Goal: Obtain resource: Obtain resource

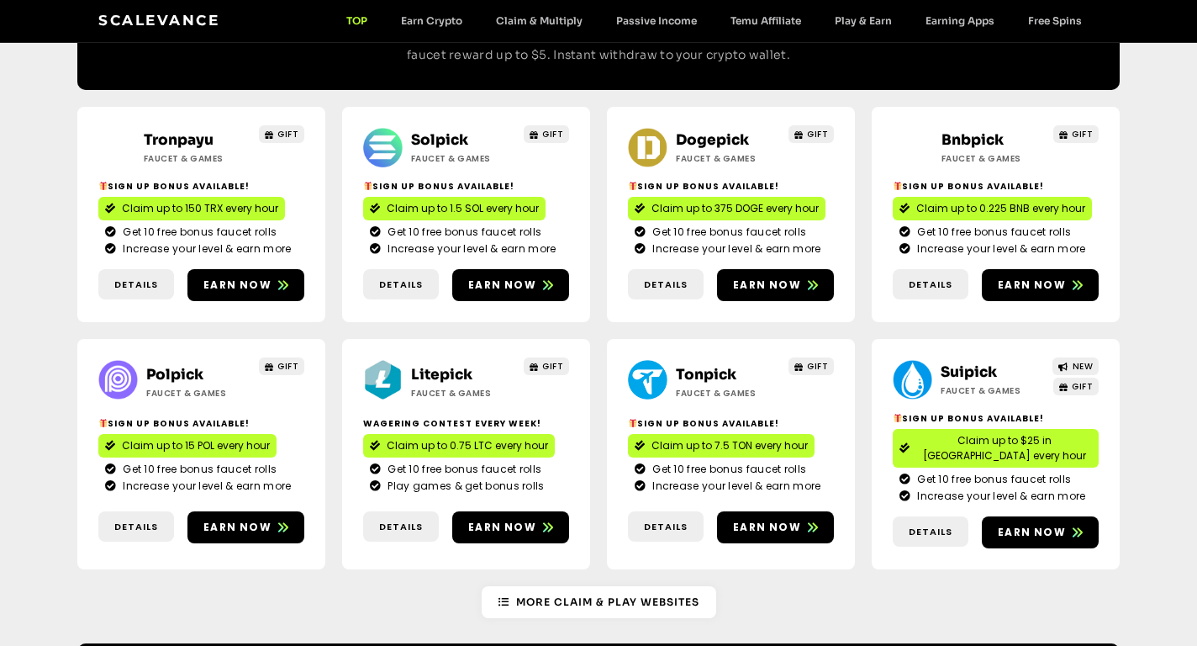
scroll to position [841, 0]
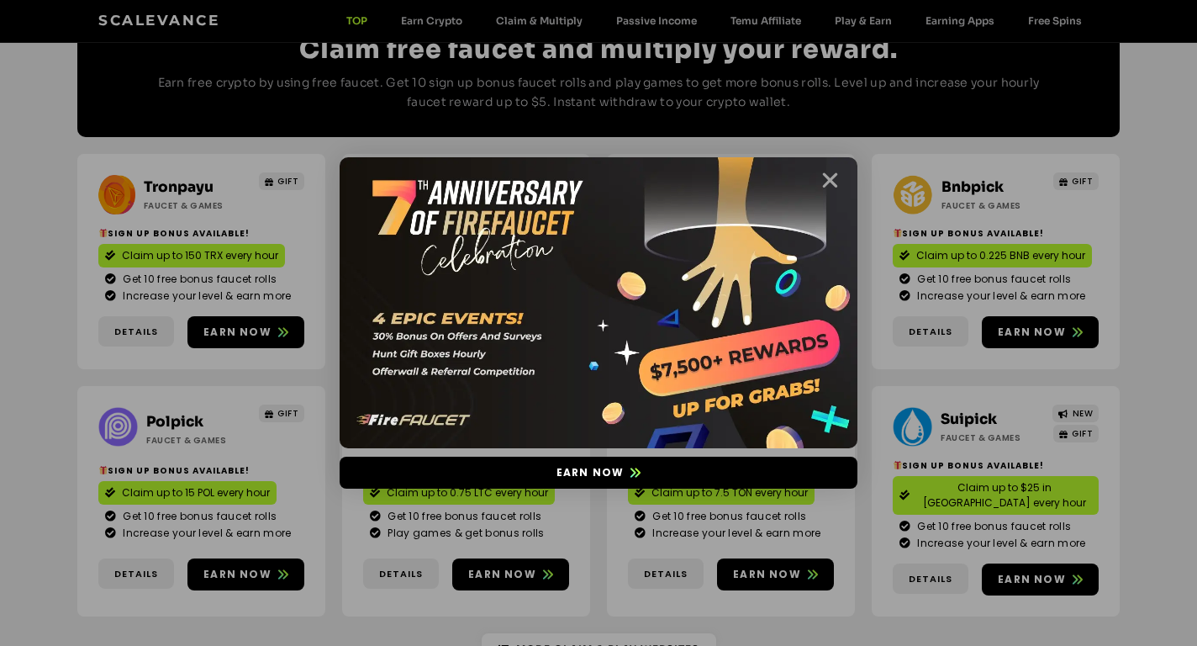
click at [833, 186] on icon "Close" at bounding box center [829, 180] width 21 height 21
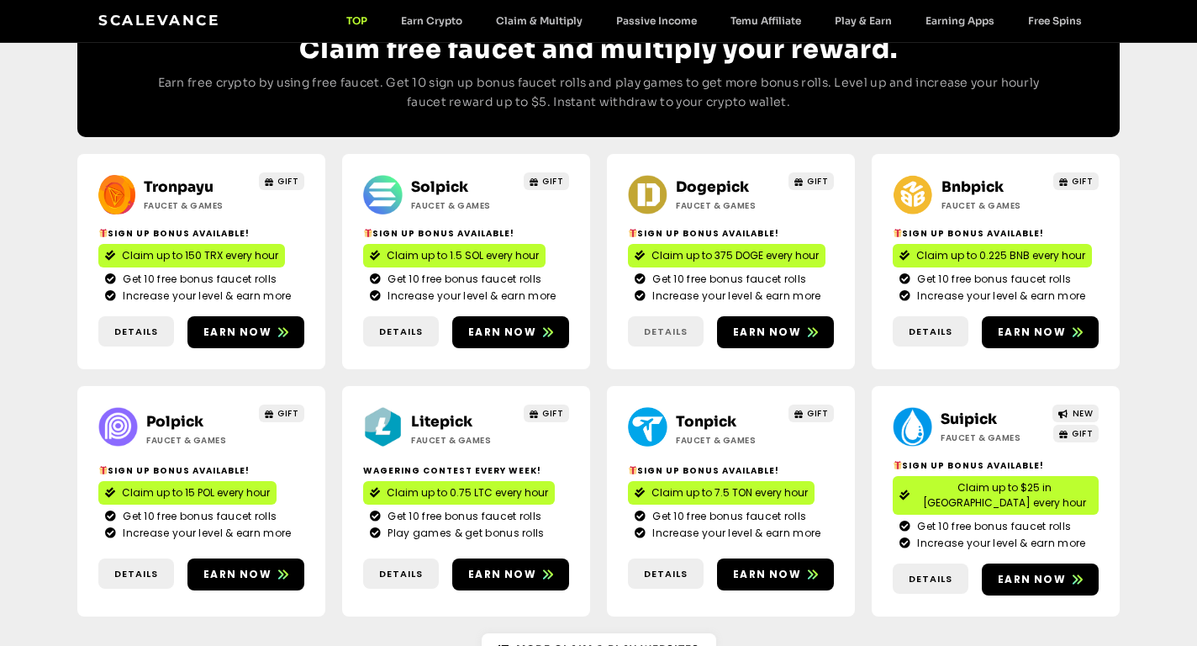
click at [678, 324] on span "Details" at bounding box center [666, 331] width 44 height 14
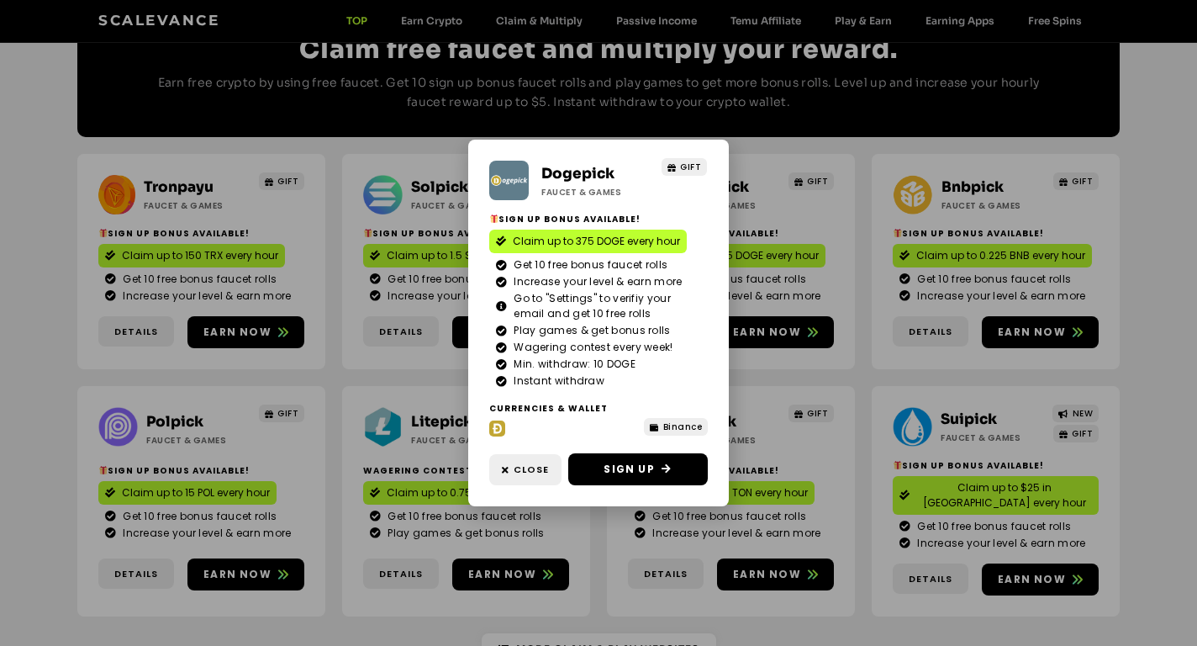
click at [944, 215] on div "Dogepick Faucet & Games GIFT Sign Up Bonus Available! Claim up to 375 DOGE ever…" at bounding box center [598, 323] width 1197 height 646
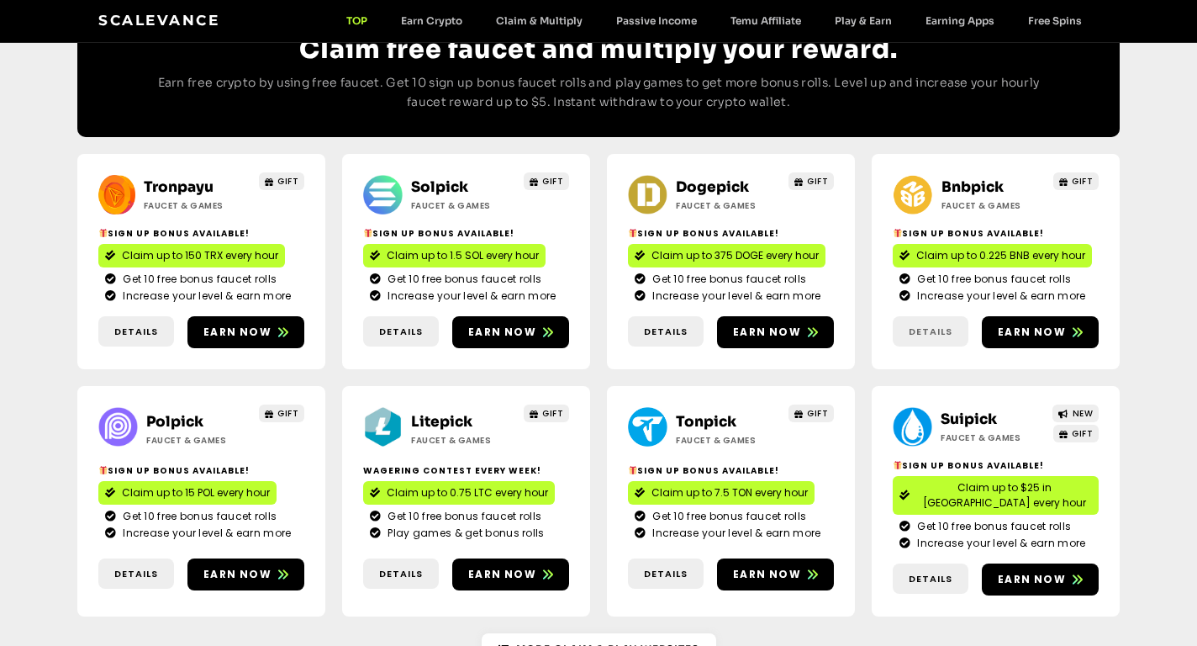
click at [930, 324] on span "Details" at bounding box center [931, 331] width 44 height 14
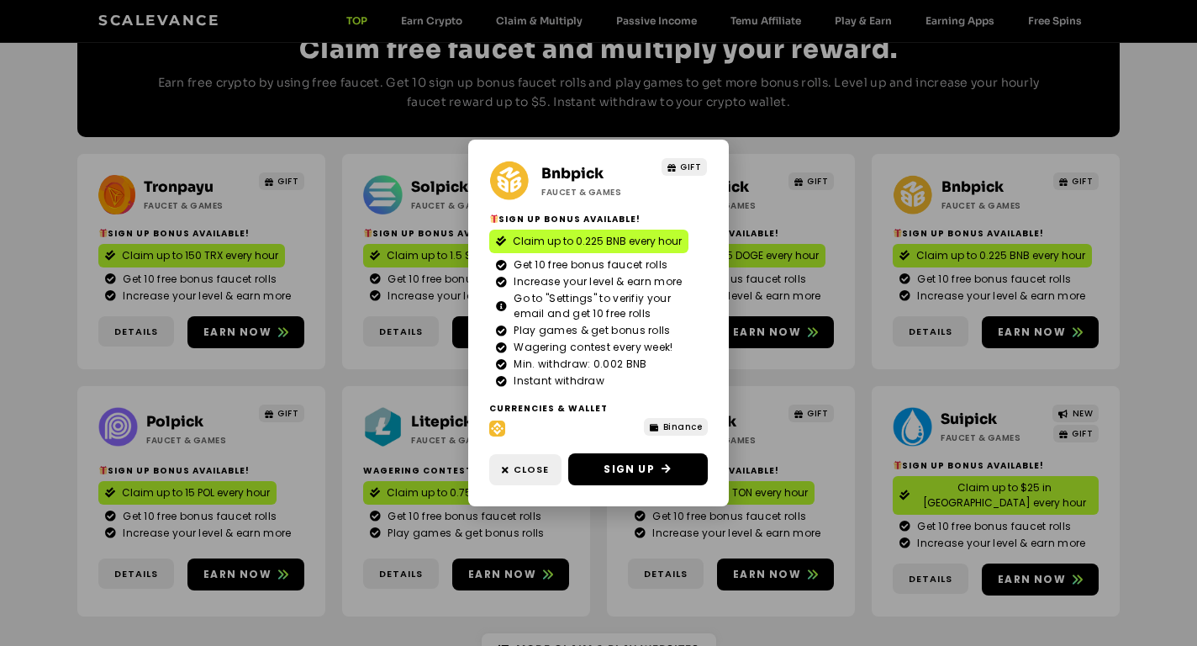
click at [598, 242] on span "Claim up to 0.225 BNB every hour" at bounding box center [597, 241] width 169 height 15
click at [847, 268] on div "Bnbpick Faucet & Games GIFT Sign Up Bonus Available! Claim up to 0.225 BNB ever…" at bounding box center [598, 323] width 1197 height 646
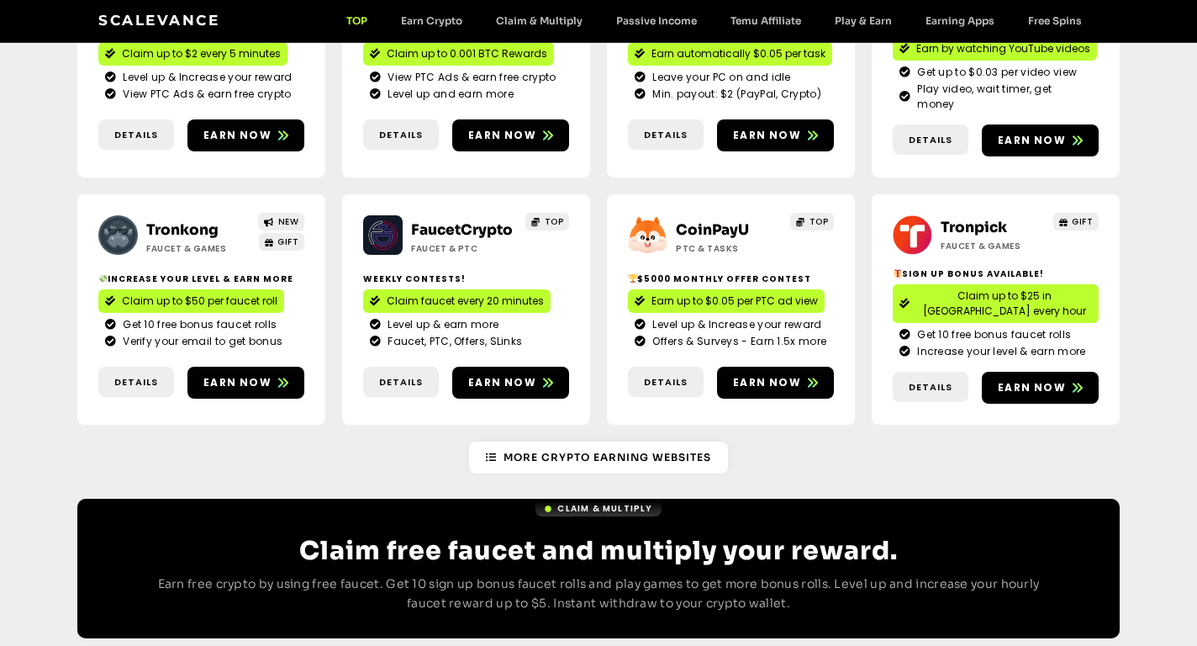
scroll to position [252, 0]
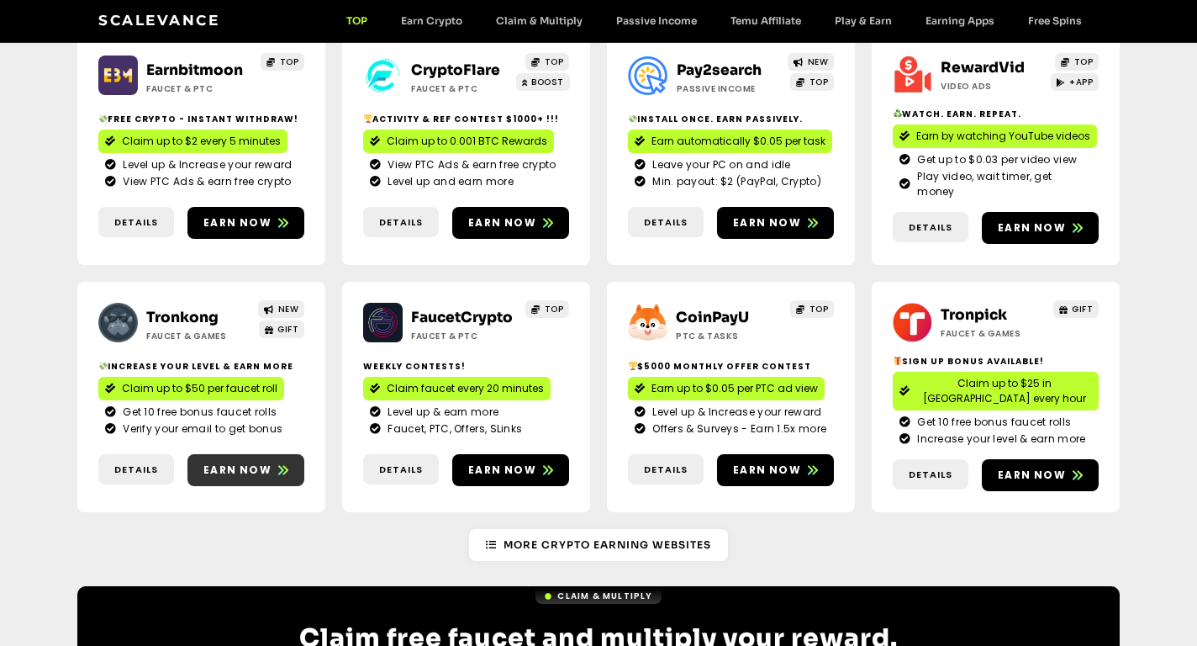
click at [225, 462] on span "Earn now" at bounding box center [237, 469] width 68 height 15
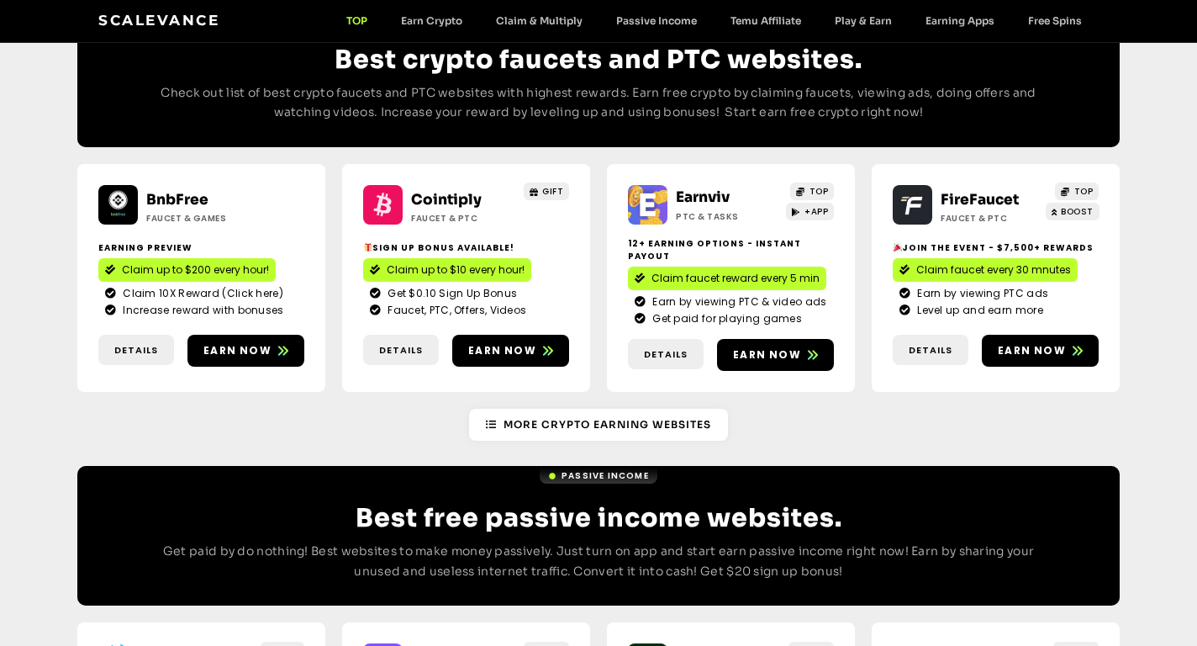
scroll to position [1513, 0]
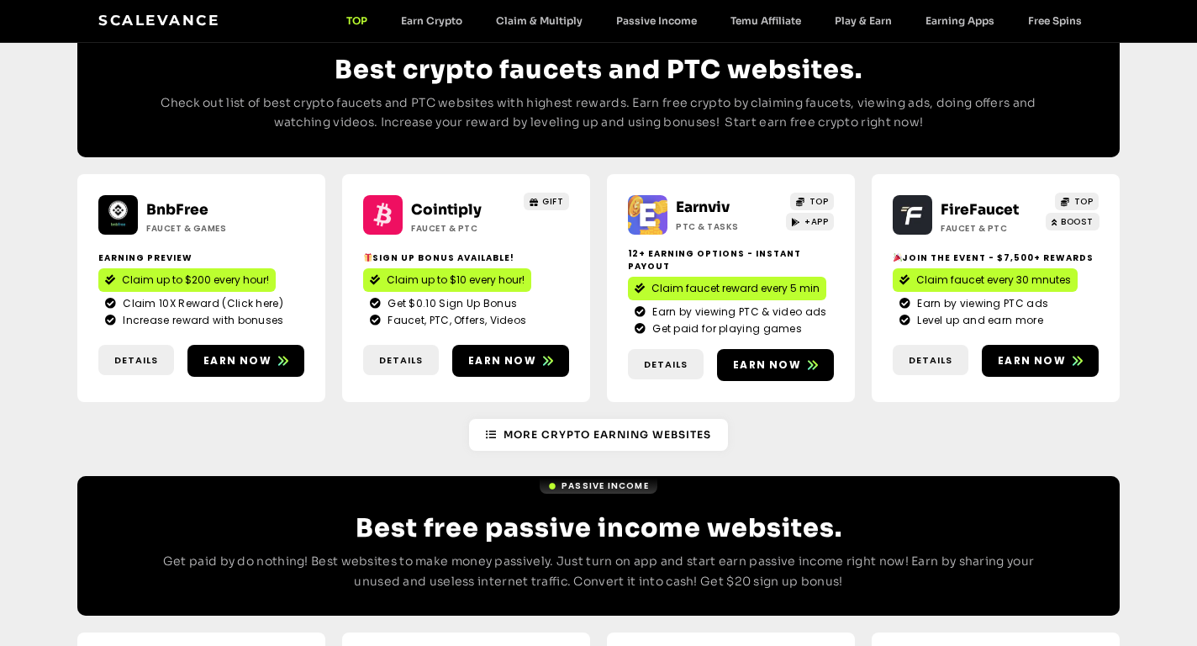
click at [178, 199] on h2 "BnbFree" at bounding box center [198, 210] width 105 height 22
click at [185, 201] on link "BnbFree" at bounding box center [177, 210] width 62 height 18
click at [129, 353] on span "Details" at bounding box center [136, 360] width 44 height 14
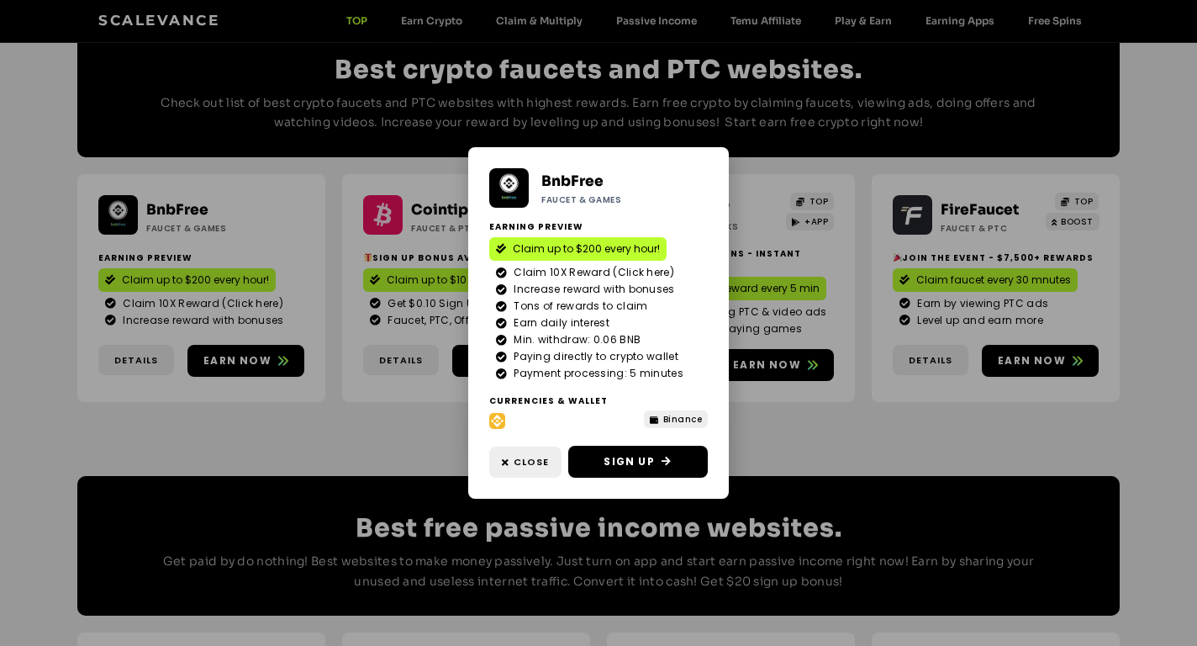
click at [858, 274] on div "BnbFree Faucet & Games Earning Preview Claim up to $200 every hour! Claim 10X R…" at bounding box center [598, 323] width 1197 height 646
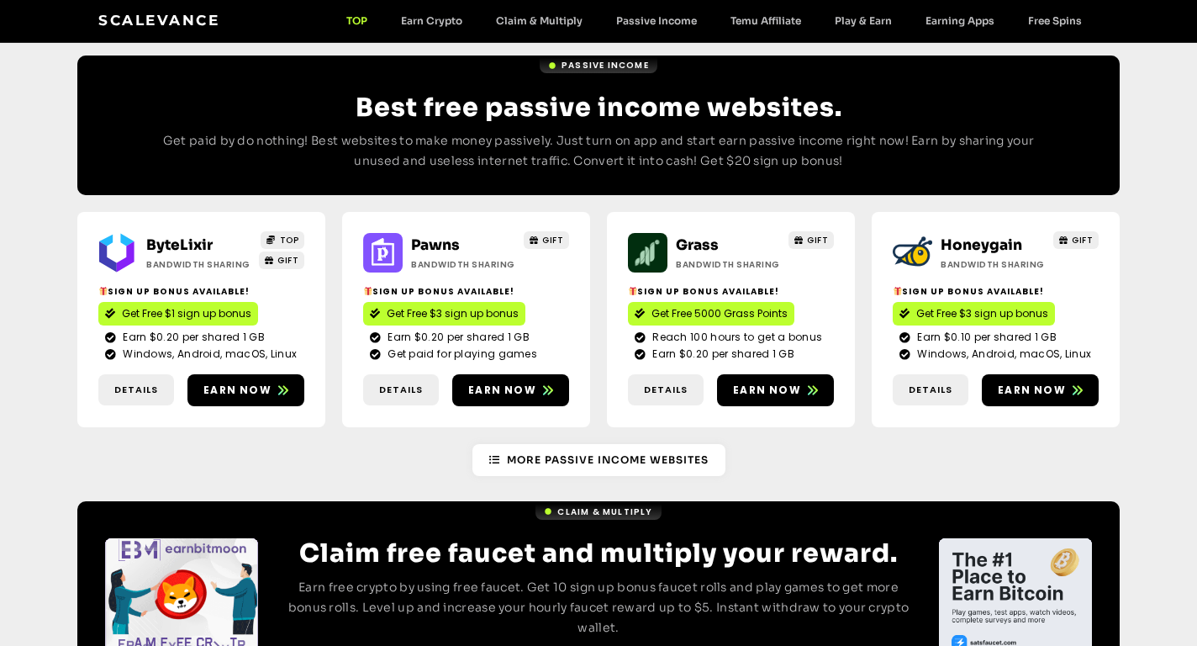
scroll to position [1989, 0]
